Goal: Task Accomplishment & Management: Use online tool/utility

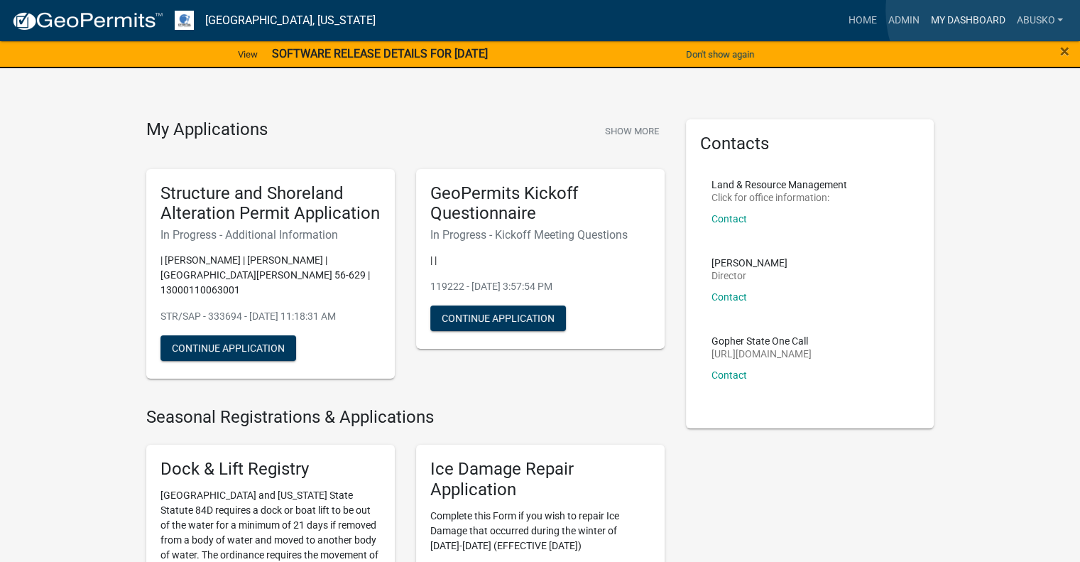
click at [993, 11] on link "My Dashboard" at bounding box center [967, 20] width 86 height 27
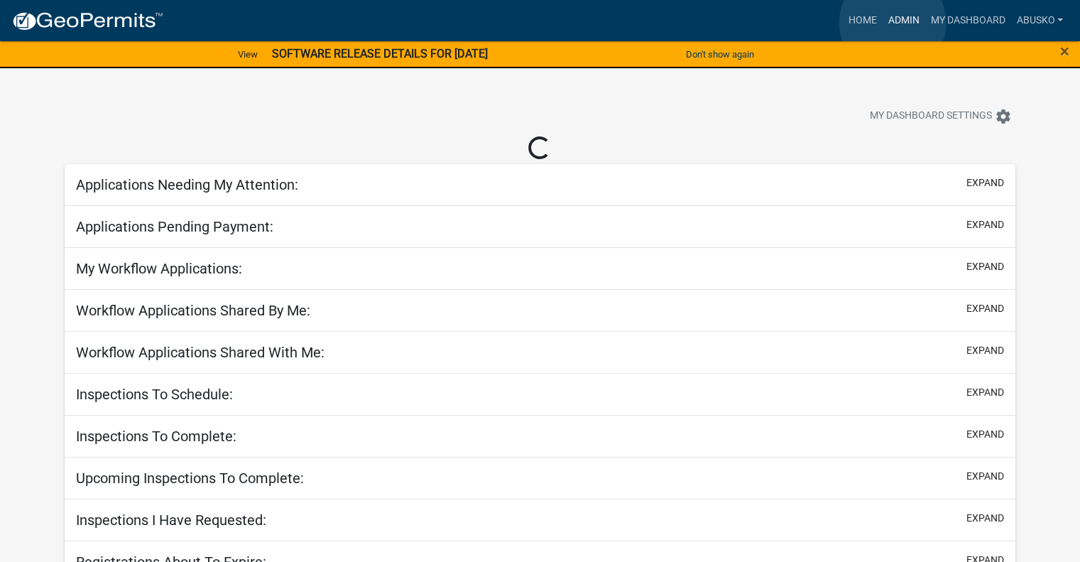
click at [893, 23] on link "Admin" at bounding box center [903, 20] width 43 height 27
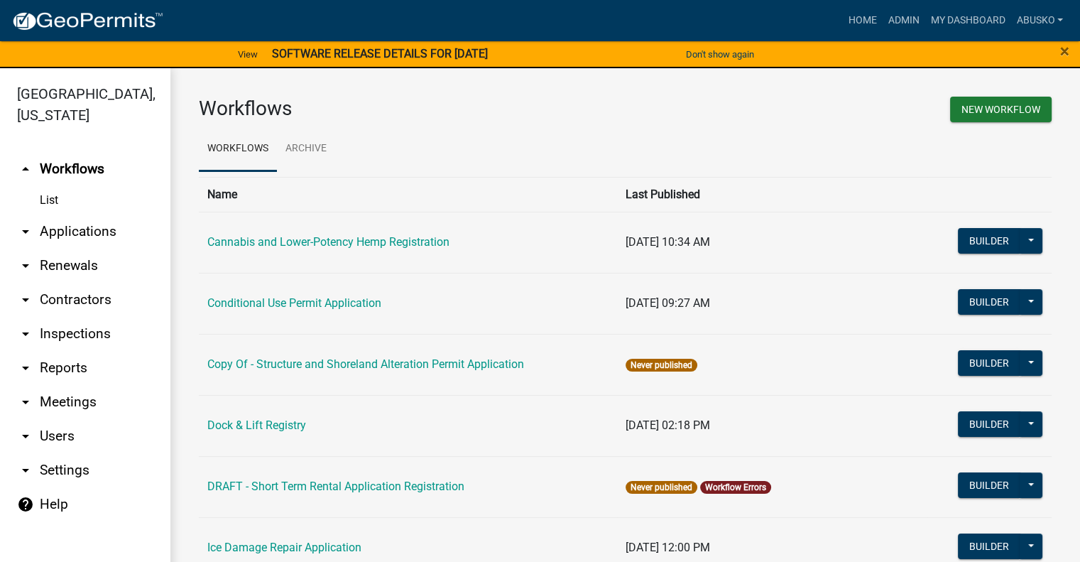
click at [87, 231] on link "arrow_drop_down Applications" at bounding box center [85, 231] width 170 height 34
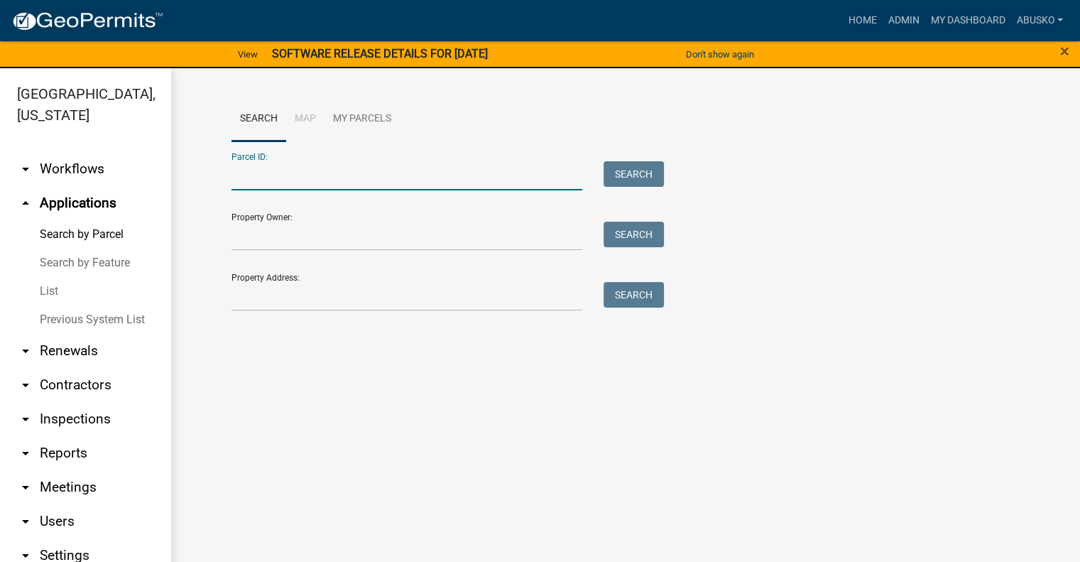
click at [261, 173] on input "Parcel ID:" at bounding box center [406, 175] width 351 height 29
paste input "29000990579000"
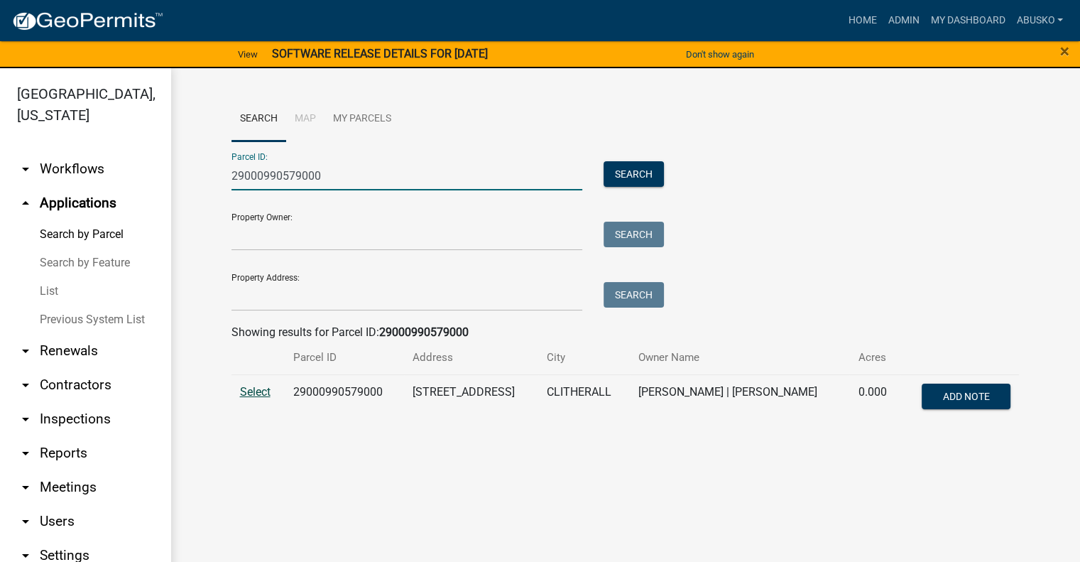
type input "29000990579000"
click at [267, 390] on span "Select" at bounding box center [255, 391] width 31 height 13
